Goal: Task Accomplishment & Management: Complete application form

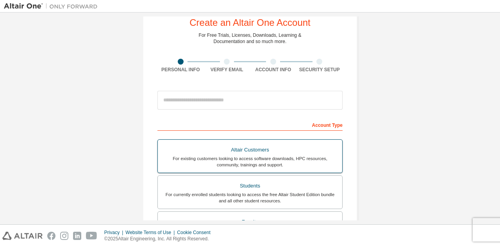
scroll to position [23, 0]
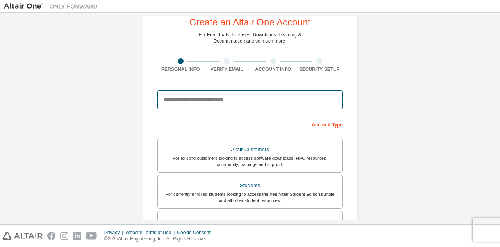
click at [246, 101] on input "email" at bounding box center [250, 99] width 185 height 19
type input "**********"
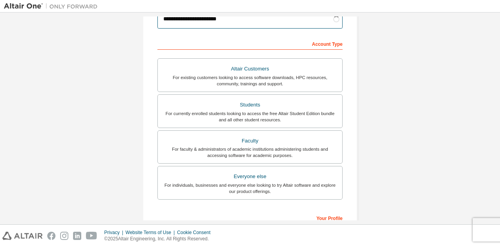
scroll to position [104, 0]
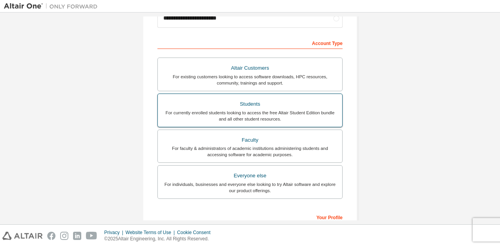
click at [220, 97] on label "Students For currently enrolled students looking to access the free Altair Stud…" at bounding box center [250, 110] width 185 height 34
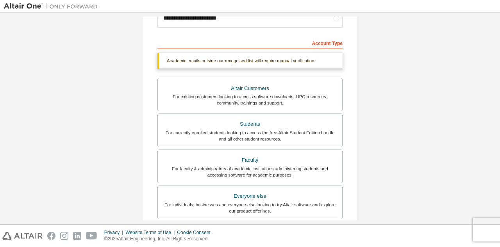
scroll to position [106, 0]
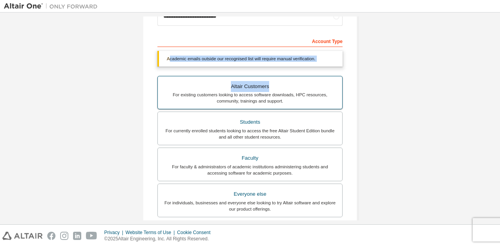
drag, startPoint x: 168, startPoint y: 60, endPoint x: 295, endPoint y: 81, distance: 128.7
click at [295, 81] on div "Academic emails outside our recognised list will require manual verification. Y…" at bounding box center [250, 135] width 185 height 169
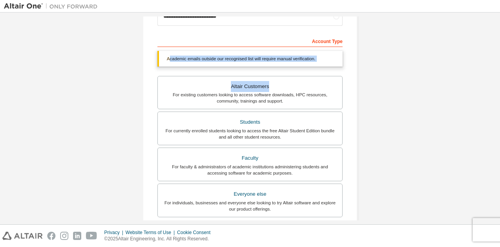
click at [294, 48] on div "**********" at bounding box center [250, 181] width 185 height 295
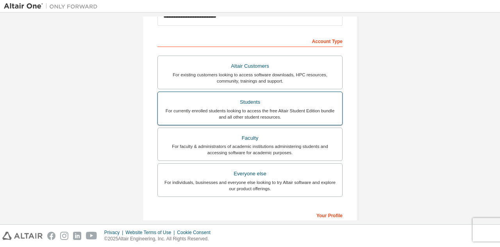
click at [220, 113] on div "For currently enrolled students looking to access the free Altair Student Editi…" at bounding box center [250, 114] width 175 height 13
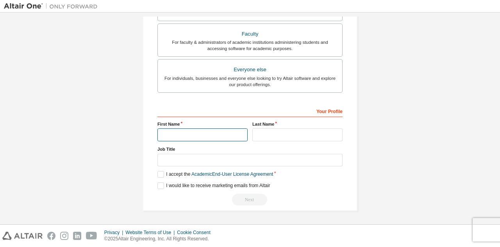
click at [205, 137] on input "text" at bounding box center [203, 134] width 90 height 13
type input "*****"
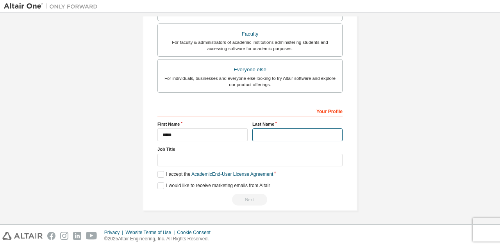
click at [262, 138] on input "text" at bounding box center [298, 134] width 90 height 13
type input "****"
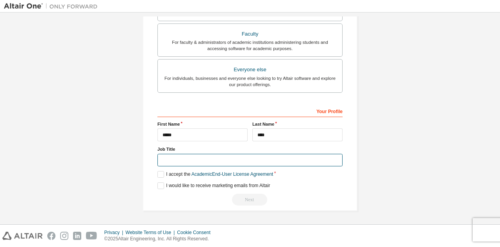
click at [194, 155] on input "text" at bounding box center [250, 160] width 185 height 13
type input "*******"
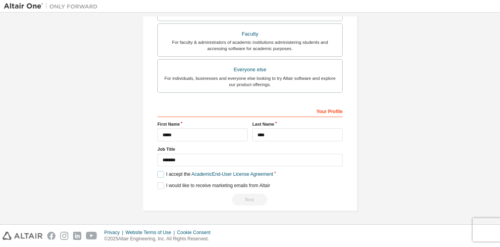
click at [162, 174] on label "I accept the Academic End-User License Agreement" at bounding box center [216, 174] width 116 height 7
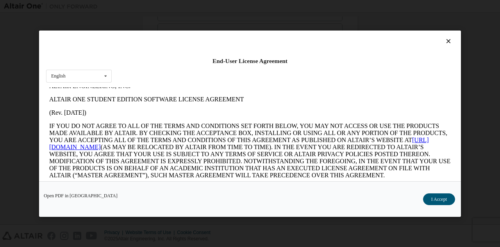
scroll to position [274, 0]
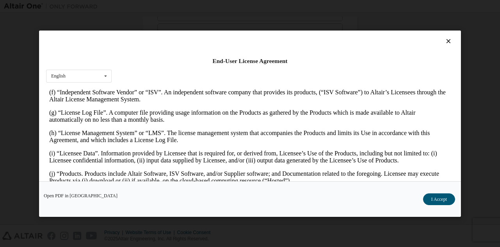
click at [440, 197] on button "I Accept" at bounding box center [439, 199] width 32 height 12
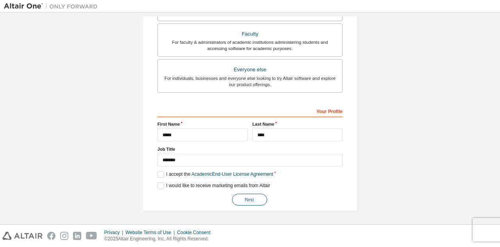
click at [256, 196] on button "Next" at bounding box center [249, 200] width 35 height 12
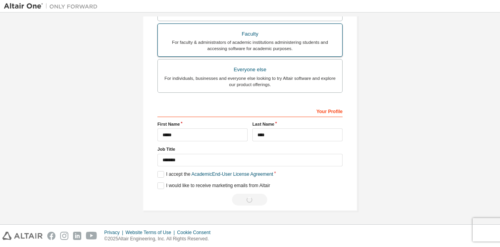
scroll to position [0, 0]
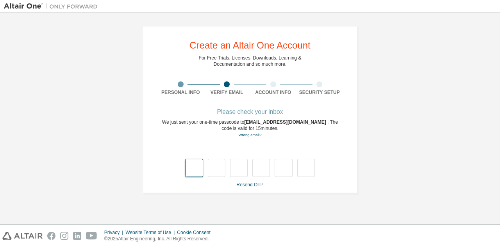
type input "*"
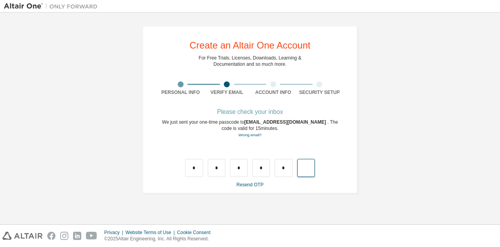
type input "*"
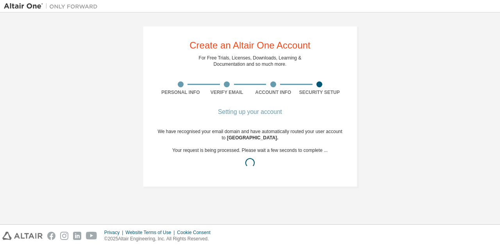
click at [354, 134] on div "Create an Altair One Account For Free Trials, Licenses, Downloads, Learning & D…" at bounding box center [250, 106] width 215 height 161
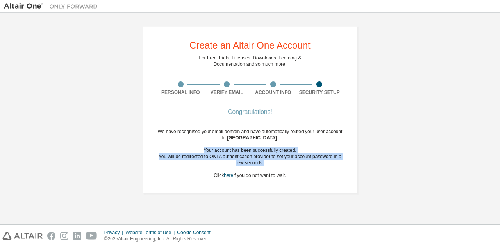
drag, startPoint x: 206, startPoint y: 149, endPoint x: 278, endPoint y: 161, distance: 73.0
click at [278, 161] on div "We have recognised your email domain and have automatically routed your user ac…" at bounding box center [250, 153] width 185 height 50
click at [278, 160] on div "You will be redirected to OKTA authentication provider to set your account pass…" at bounding box center [250, 159] width 185 height 13
drag, startPoint x: 215, startPoint y: 152, endPoint x: 285, endPoint y: 164, distance: 71.3
click at [285, 164] on div "We have recognised your email domain and have automatically routed your user ac…" at bounding box center [250, 153] width 185 height 50
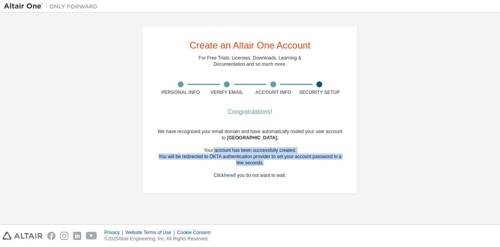
click at [285, 164] on div "You will be redirected to OKTA authentication provider to set your account pass…" at bounding box center [250, 159] width 185 height 13
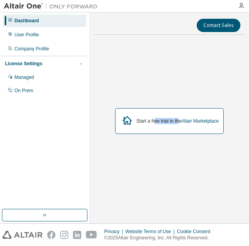
drag, startPoint x: 154, startPoint y: 120, endPoint x: 178, endPoint y: 120, distance: 23.9
click at [178, 120] on div "Start a free trial in the Altair Marketplace" at bounding box center [178, 121] width 82 height 6
click at [240, 3] on icon "button" at bounding box center [241, 6] width 6 height 6
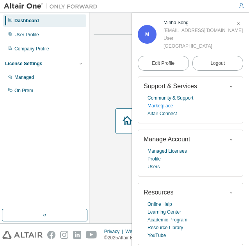
click at [165, 107] on link "Marketplace" at bounding box center [160, 106] width 25 height 8
